Goal: Find specific page/section: Find specific page/section

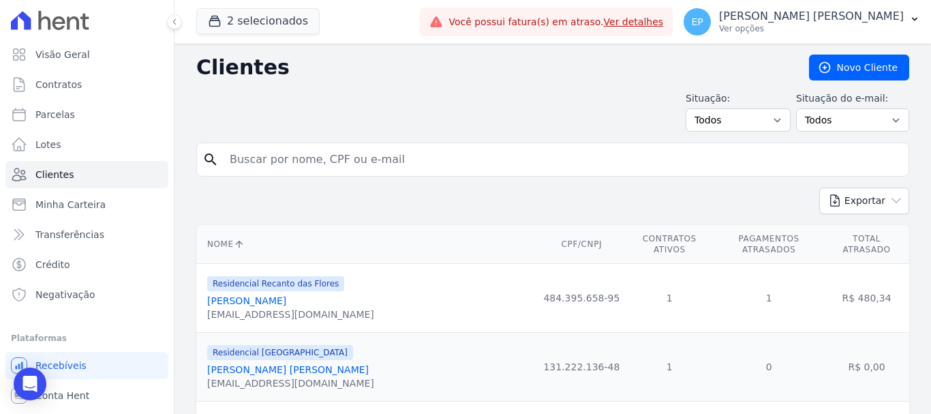
drag, startPoint x: 241, startPoint y: 160, endPoint x: 247, endPoint y: 147, distance: 14.0
click at [247, 147] on input "search" at bounding box center [561, 159] width 681 height 27
type input "[PERSON_NAME]"
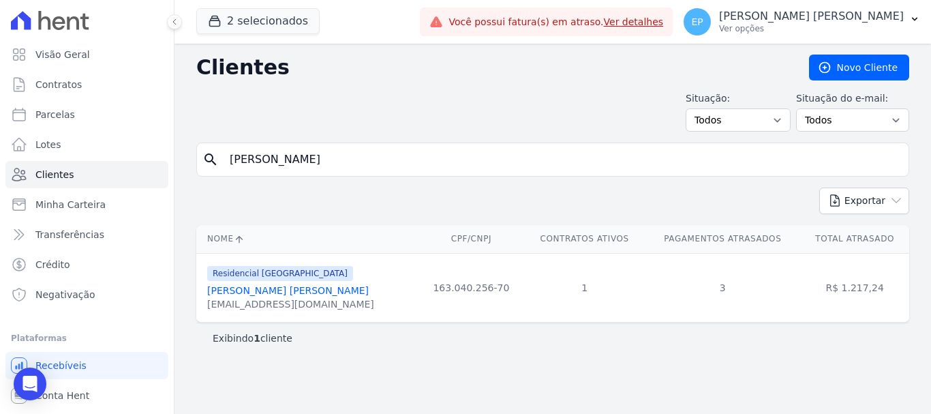
click at [285, 293] on link "[PERSON_NAME] [PERSON_NAME]" at bounding box center [287, 290] width 161 height 11
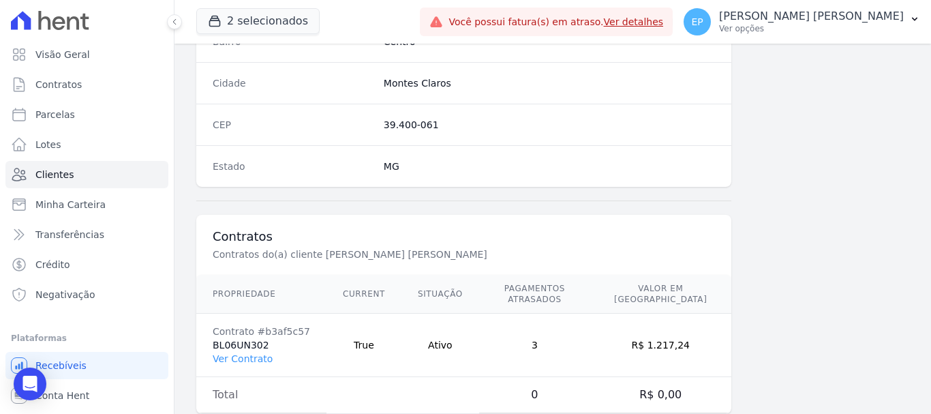
scroll to position [861, 0]
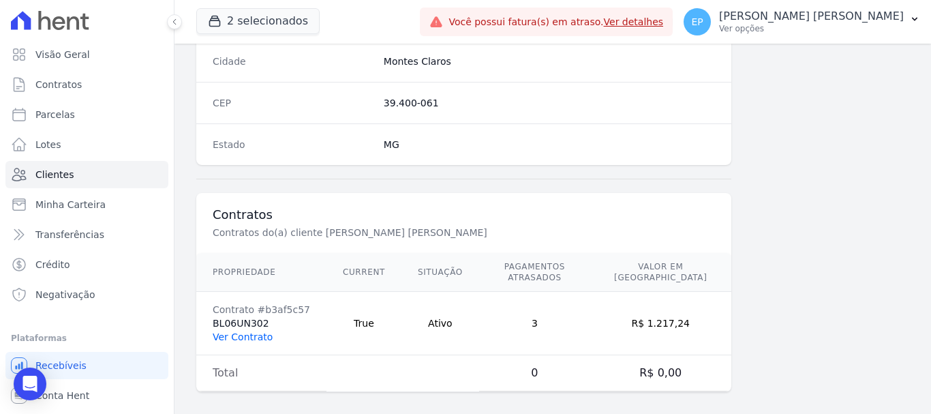
click at [256, 331] on link "Ver Contrato" at bounding box center [243, 336] width 60 height 11
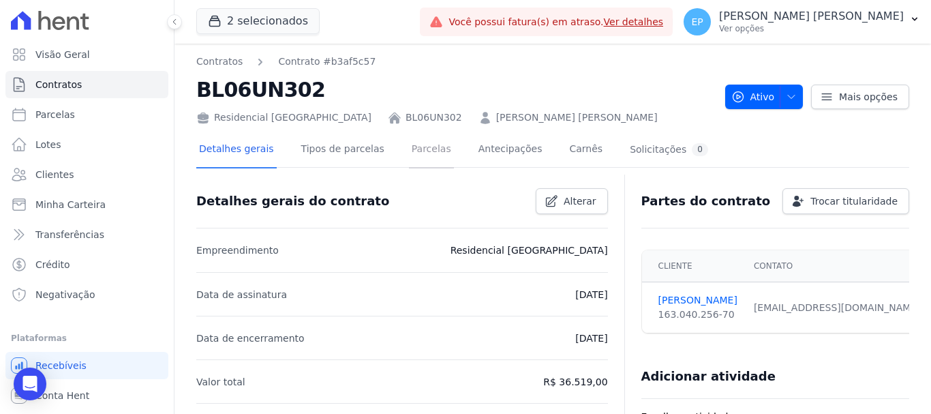
click at [409, 144] on link "Parcelas" at bounding box center [431, 150] width 45 height 36
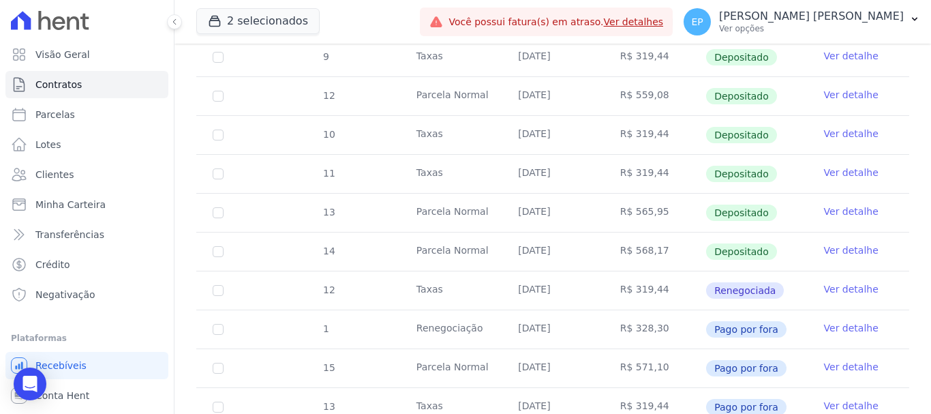
scroll to position [613, 0]
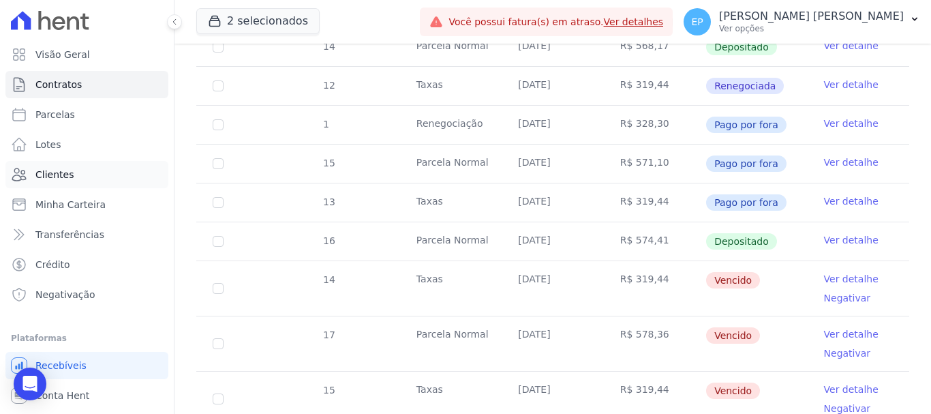
click at [44, 172] on span "Clientes" at bounding box center [54, 175] width 38 height 14
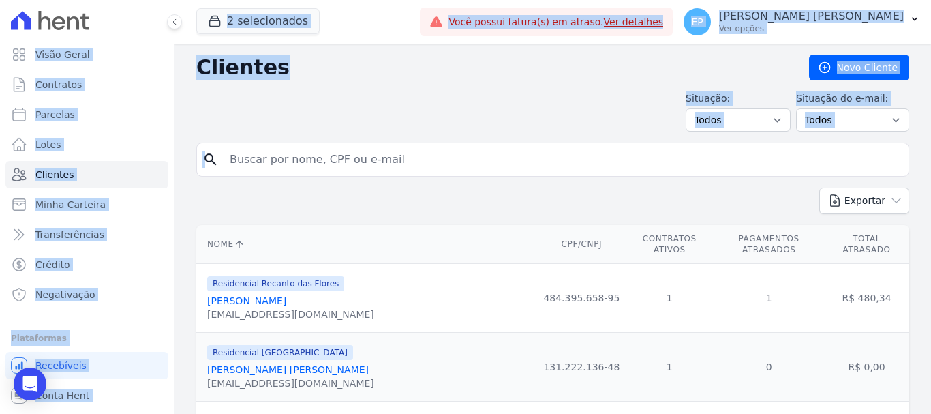
drag, startPoint x: 236, startPoint y: 162, endPoint x: 227, endPoint y: 155, distance: 11.7
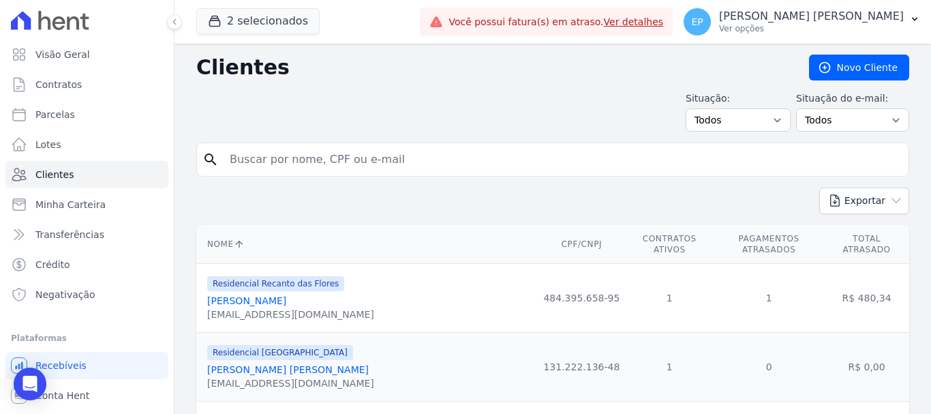
drag, startPoint x: 242, startPoint y: 158, endPoint x: 250, endPoint y: 157, distance: 8.2
click at [245, 157] on input "search" at bounding box center [561, 159] width 681 height 27
type input "[PERSON_NAME]"
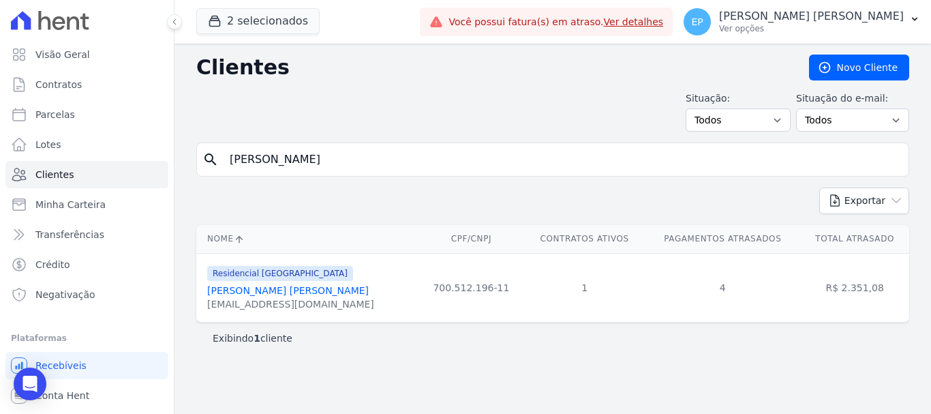
click at [263, 290] on link "[PERSON_NAME] [PERSON_NAME]" at bounding box center [287, 290] width 161 height 11
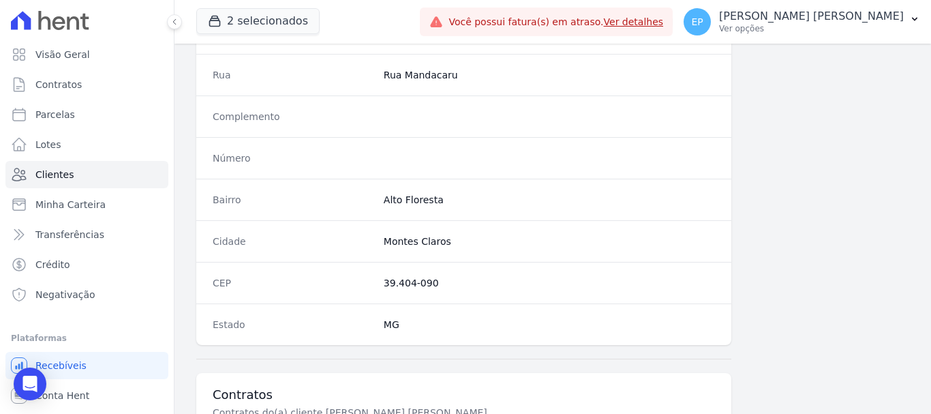
scroll to position [861, 0]
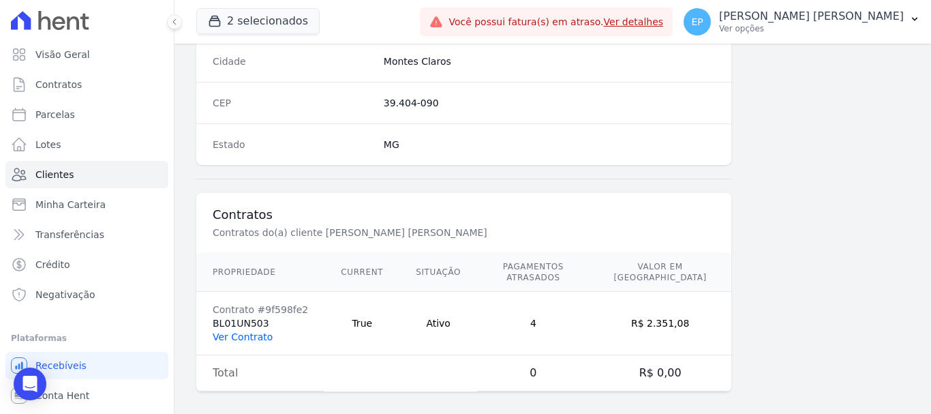
click at [236, 331] on link "Ver Contrato" at bounding box center [243, 336] width 60 height 11
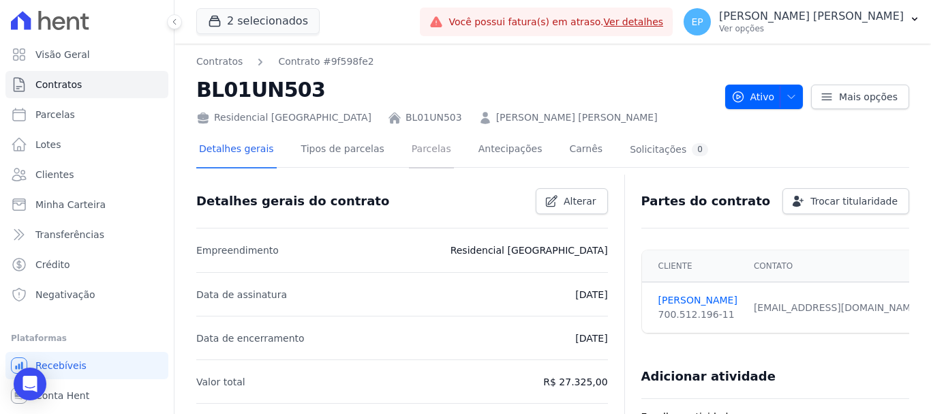
click at [417, 152] on link "Parcelas" at bounding box center [431, 150] width 45 height 36
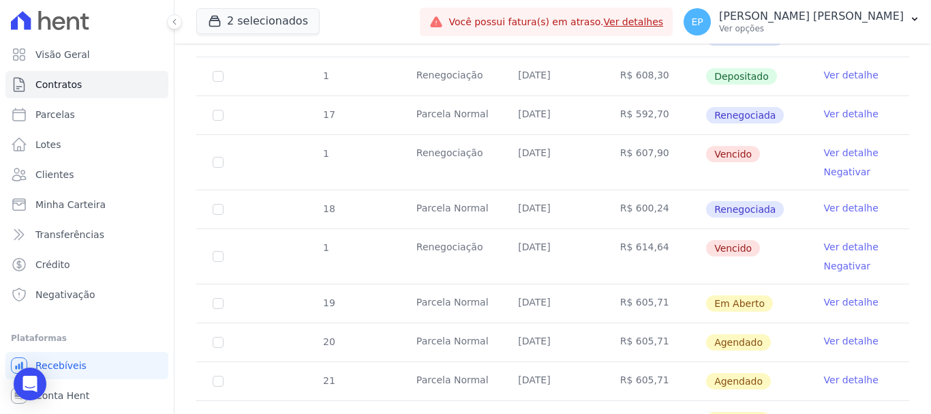
scroll to position [1022, 0]
